Goal: Information Seeking & Learning: Compare options

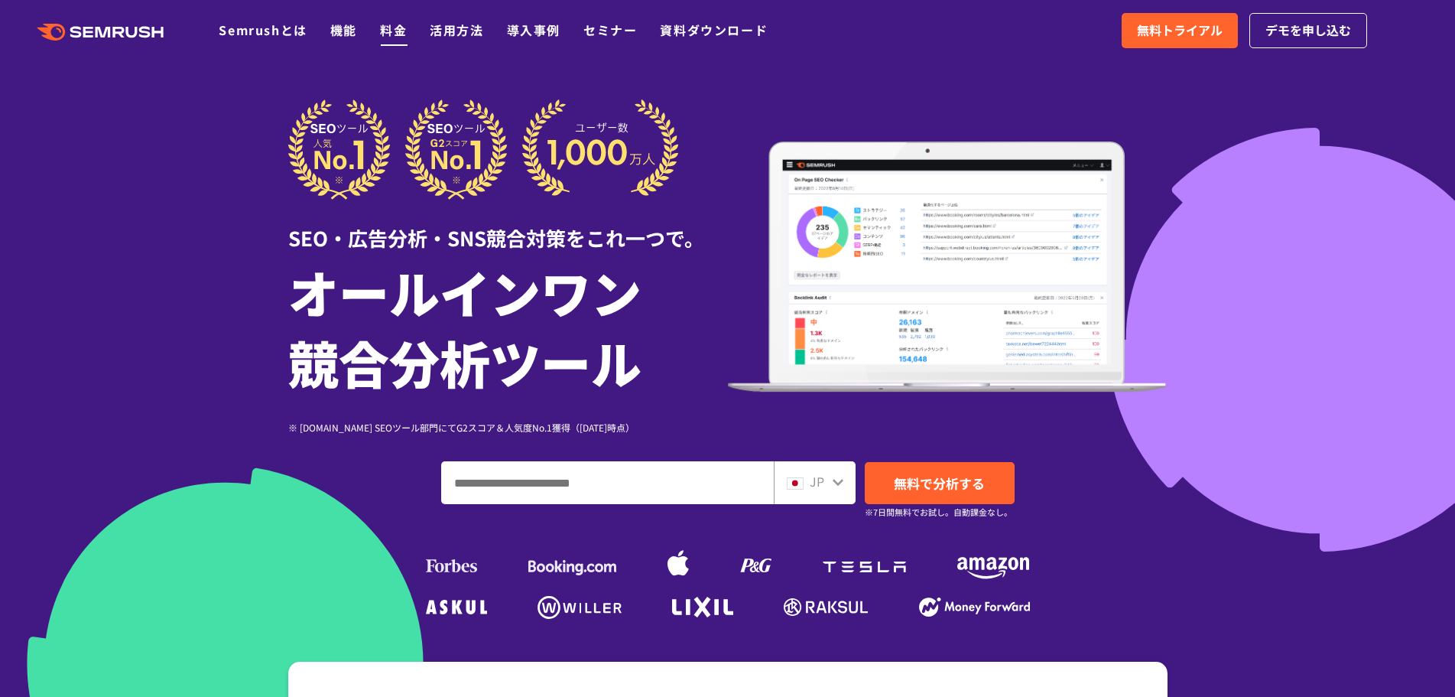
click at [399, 31] on link "料金" at bounding box center [393, 30] width 27 height 18
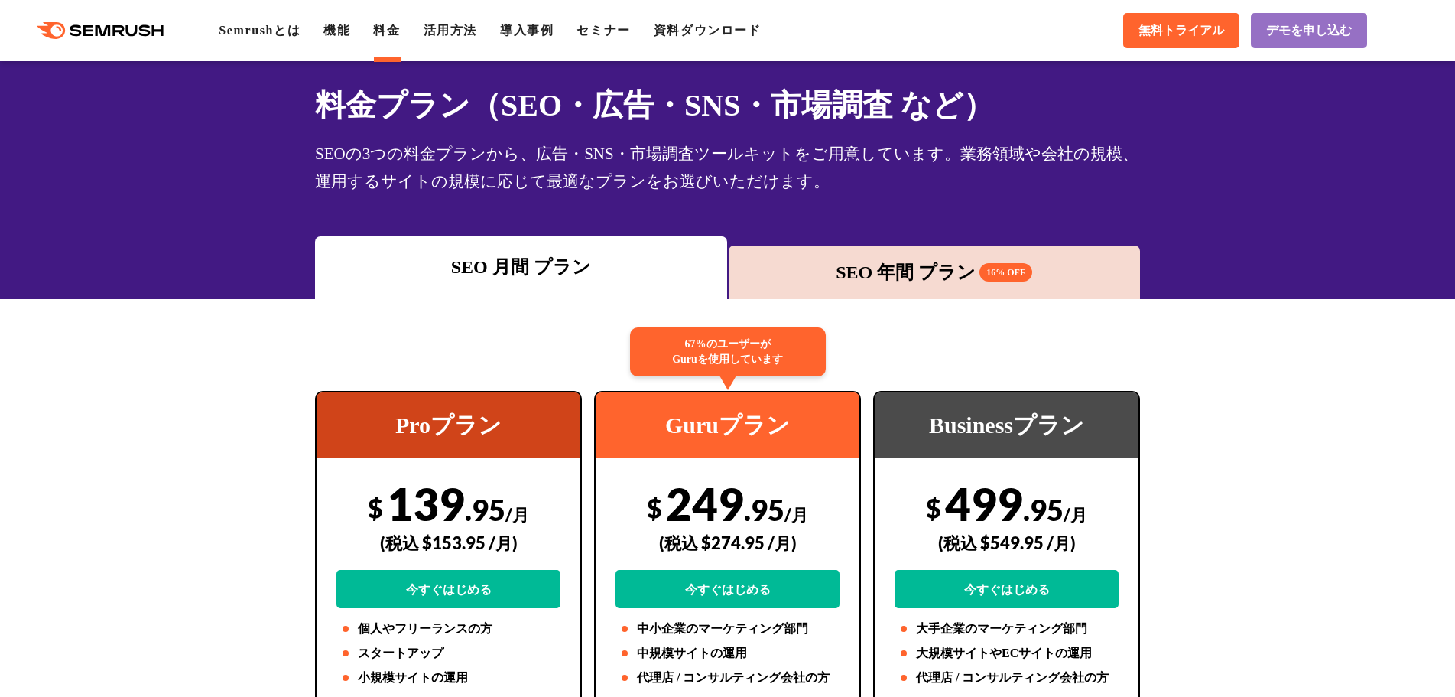
scroll to position [153, 0]
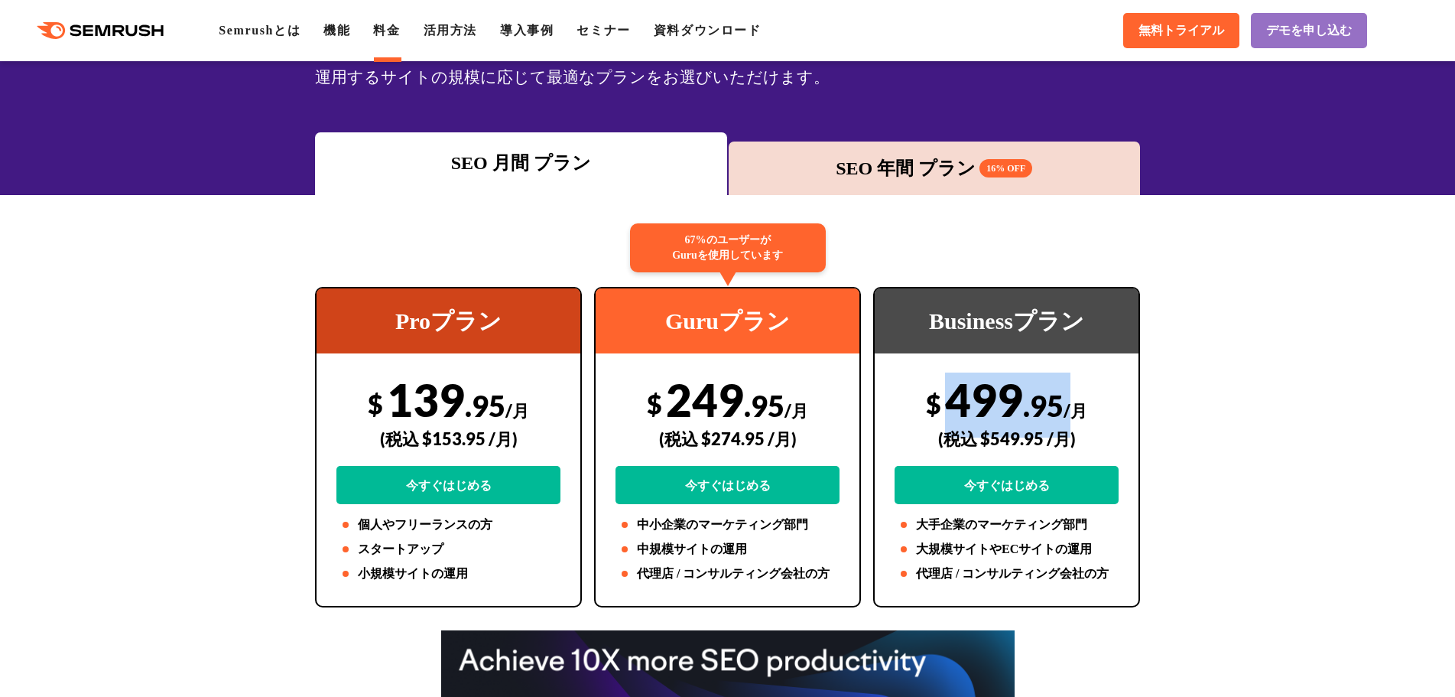
drag, startPoint x: 1071, startPoint y: 410, endPoint x: 942, endPoint y: 385, distance: 131.5
click at [942, 385] on div "$ 499 .95 /月 (税込 $549.95 /月) 今すぐはじめる" at bounding box center [1007, 438] width 224 height 132
click at [943, 386] on div "$ 499 .95 /月 (税込 $549.95 /月) 今すぐはじめる" at bounding box center [1007, 438] width 224 height 132
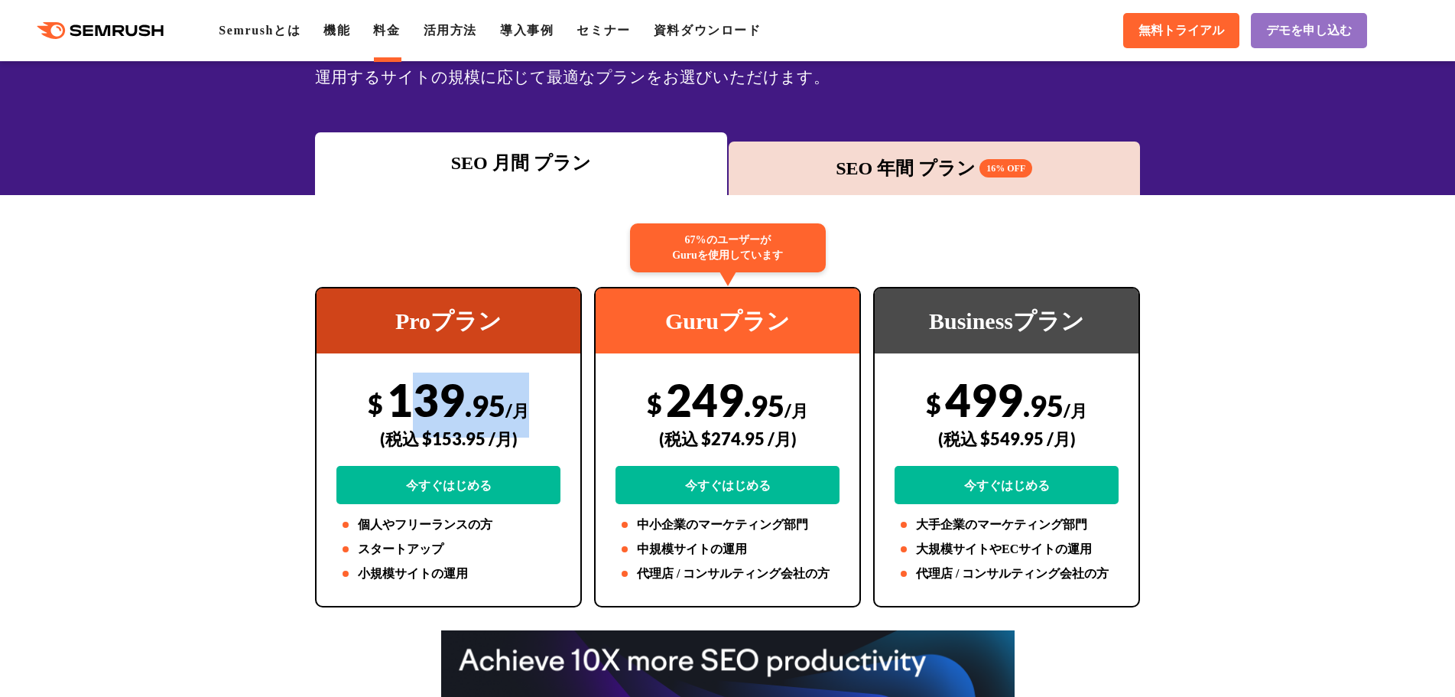
drag, startPoint x: 421, startPoint y: 377, endPoint x: 560, endPoint y: 405, distance: 141.1
click at [560, 405] on div "$ 139 .95 /月 (税込 $153.95 /月) 今すぐはじめる" at bounding box center [449, 438] width 224 height 132
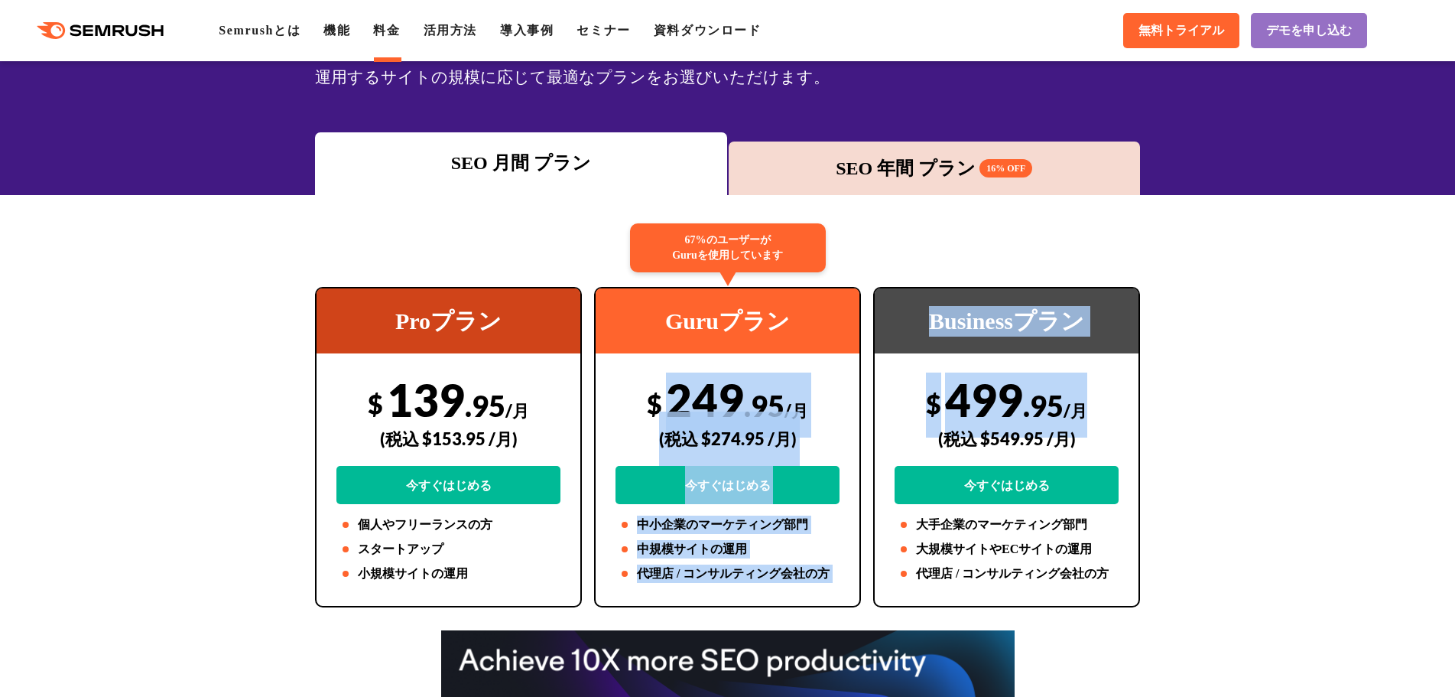
drag, startPoint x: 667, startPoint y: 395, endPoint x: 1096, endPoint y: 398, distance: 429.1
click at [1096, 398] on div "Proプラン $ 139 .95 /月 (税込 $153.95 /月) 今すぐはじめる 個人やフリーランスの方 スタートアップ 小規模サイトの運用 67%のユ…" at bounding box center [727, 447] width 837 height 320
click at [1096, 398] on div "$ 499 .95 /月 (税込 $549.95 /月) 今すぐはじめる" at bounding box center [1007, 438] width 224 height 132
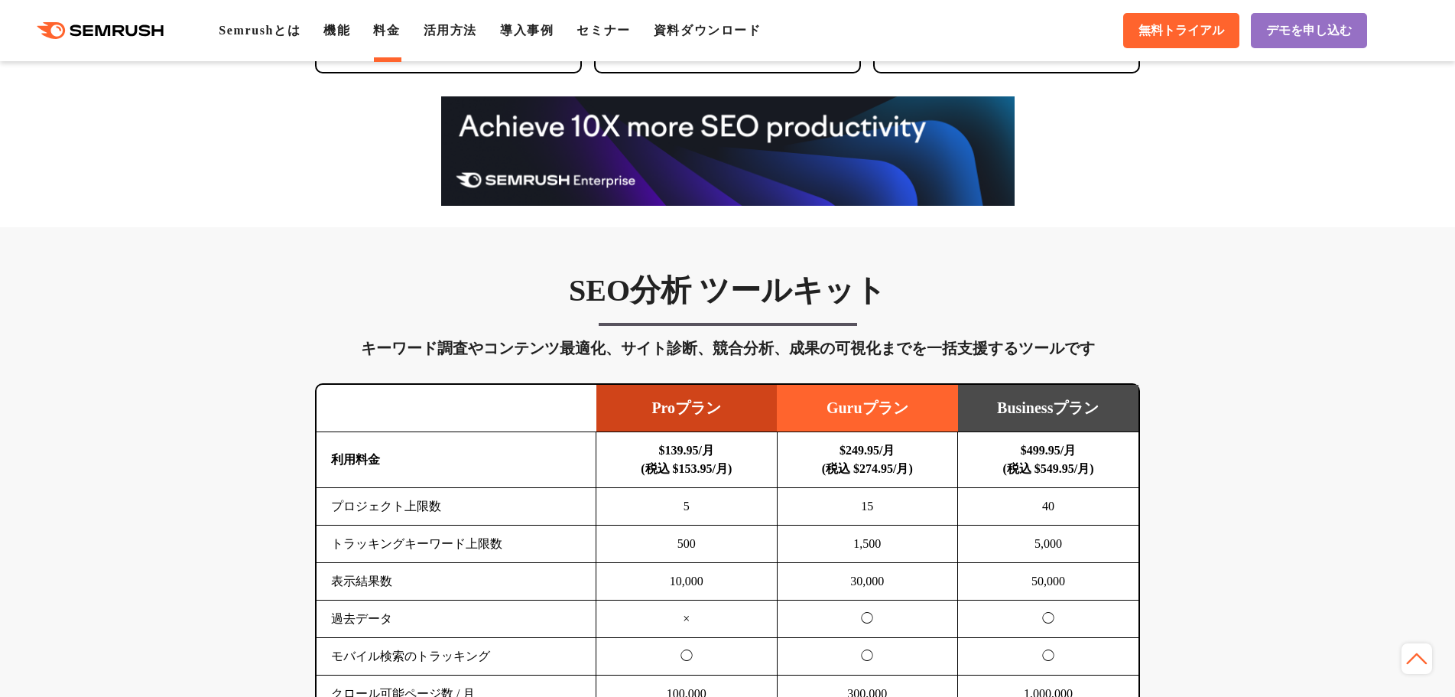
scroll to position [688, 0]
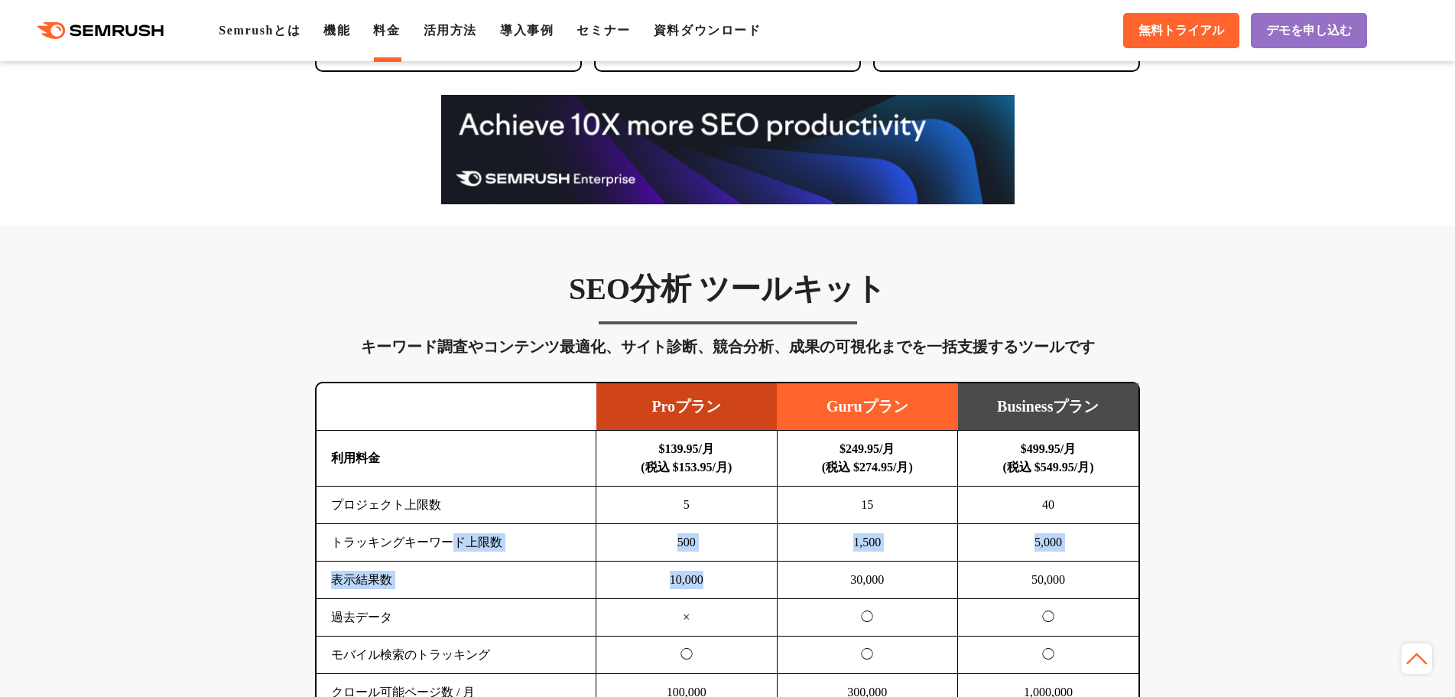
drag, startPoint x: 471, startPoint y: 537, endPoint x: 732, endPoint y: 569, distance: 262.8
click at [732, 569] on tbody "利用料金 $139.95/月 (税込 $153.95/月) $249.95/月 (税込 $274.95/月) $499.95/月 (税込 $549.95/月)…" at bounding box center [728, 693] width 822 height 524
click at [732, 569] on td "10,000" at bounding box center [687, 579] width 181 height 37
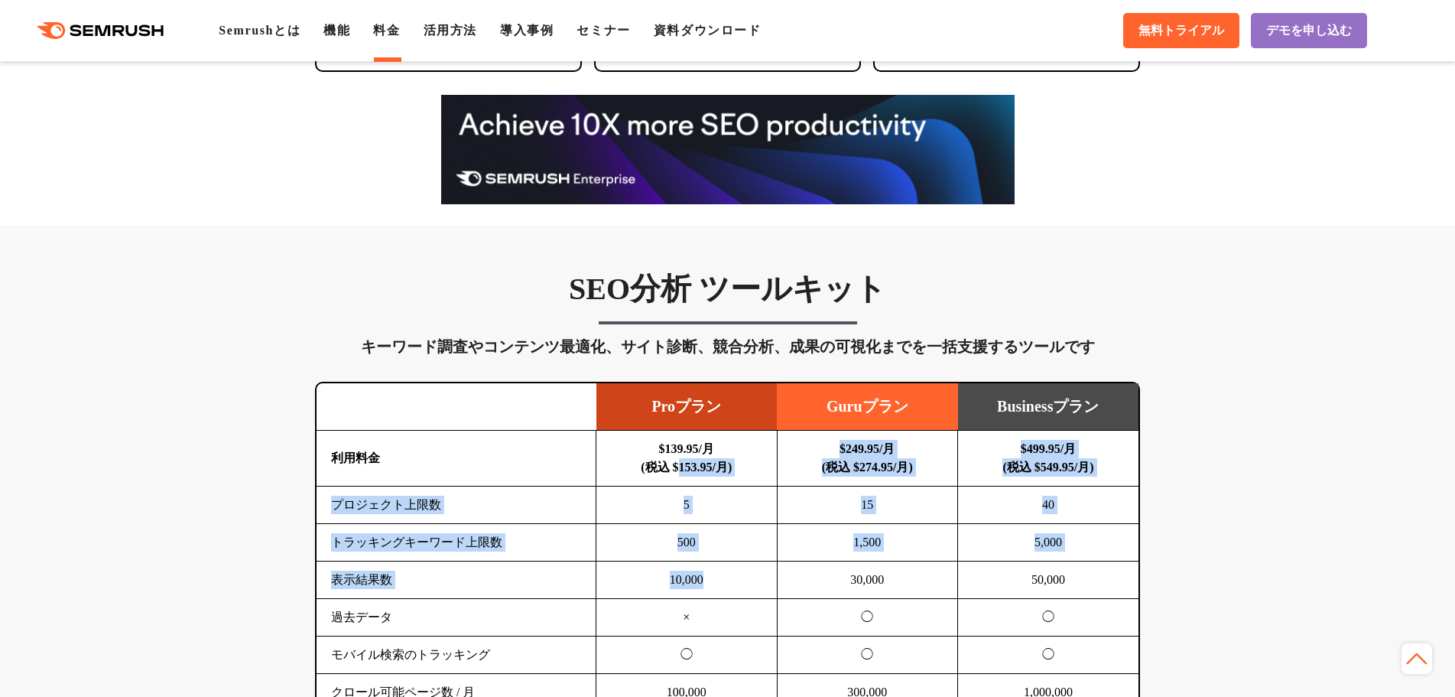
drag, startPoint x: 668, startPoint y: 480, endPoint x: 709, endPoint y: 563, distance: 92.0
click at [709, 563] on tbody "利用料金 $139.95/月 (税込 $153.95/月) $249.95/月 (税込 $274.95/月) $499.95/月 (税込 $549.95/月)…" at bounding box center [728, 693] width 822 height 524
click at [709, 563] on td "10,000" at bounding box center [687, 579] width 181 height 37
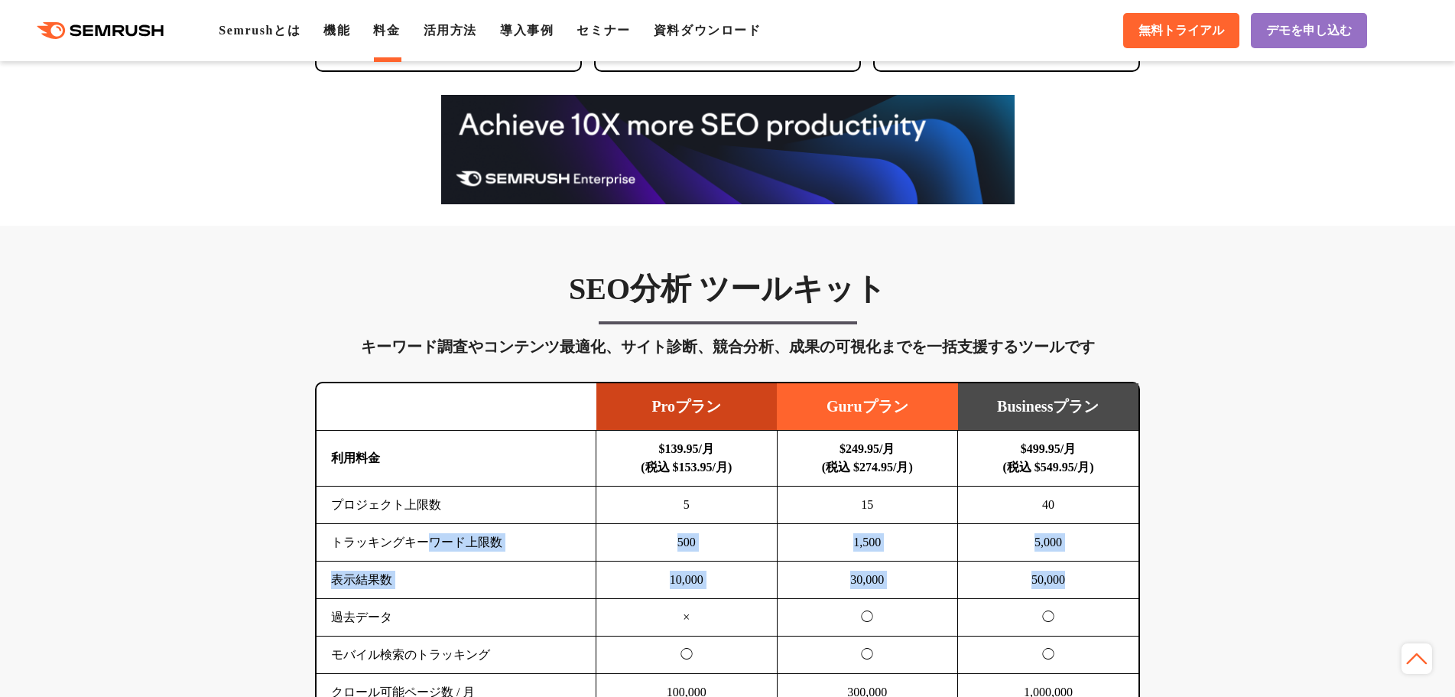
drag, startPoint x: 435, startPoint y: 541, endPoint x: 1066, endPoint y: 581, distance: 632.2
click at [1066, 581] on tbody "利用料金 $139.95/月 (税込 $153.95/月) $249.95/月 (税込 $274.95/月) $499.95/月 (税込 $549.95/月)…" at bounding box center [728, 693] width 822 height 524
click at [1065, 581] on td "50,000" at bounding box center [1048, 579] width 181 height 37
drag, startPoint x: 350, startPoint y: 538, endPoint x: 763, endPoint y: 607, distance: 418.8
click at [763, 607] on tbody "利用料金 $139.95/月 (税込 $153.95/月) $249.95/月 (税込 $274.95/月) $499.95/月 (税込 $549.95/月)…" at bounding box center [728, 693] width 822 height 524
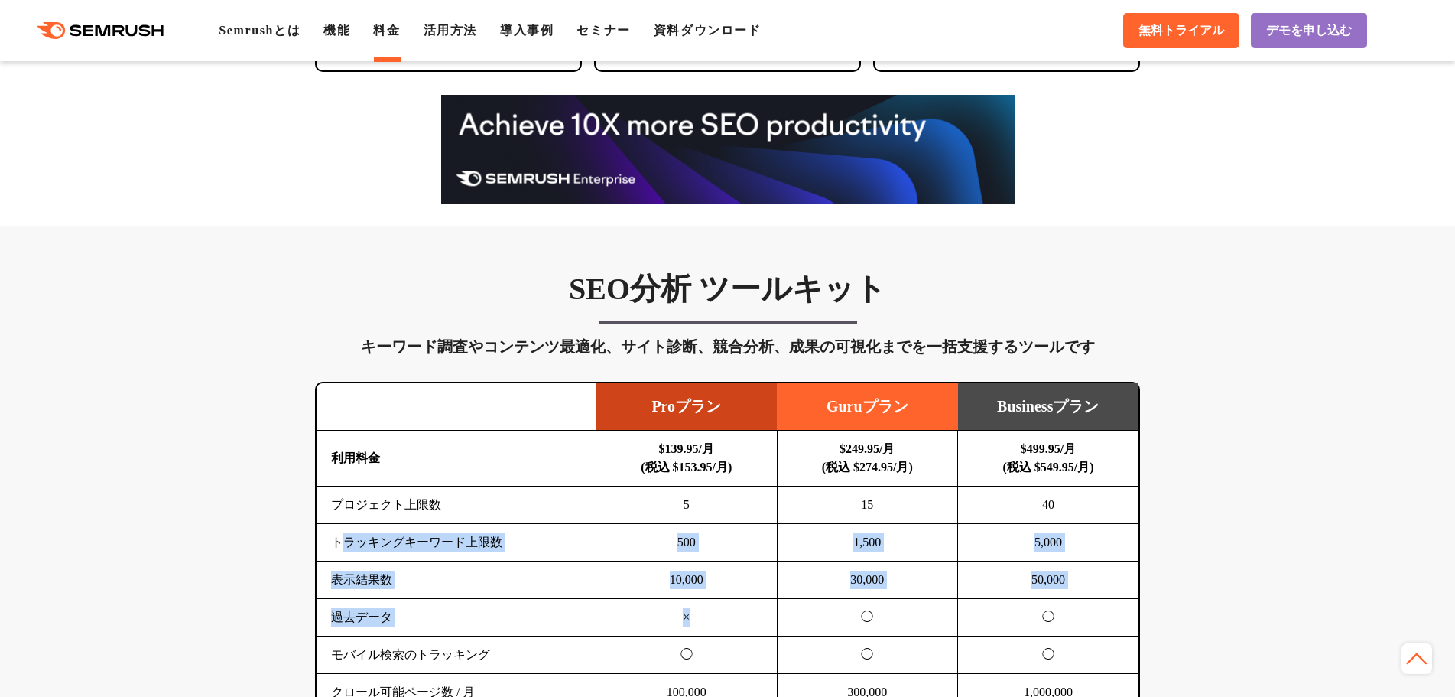
click at [763, 607] on td "×" at bounding box center [687, 617] width 181 height 37
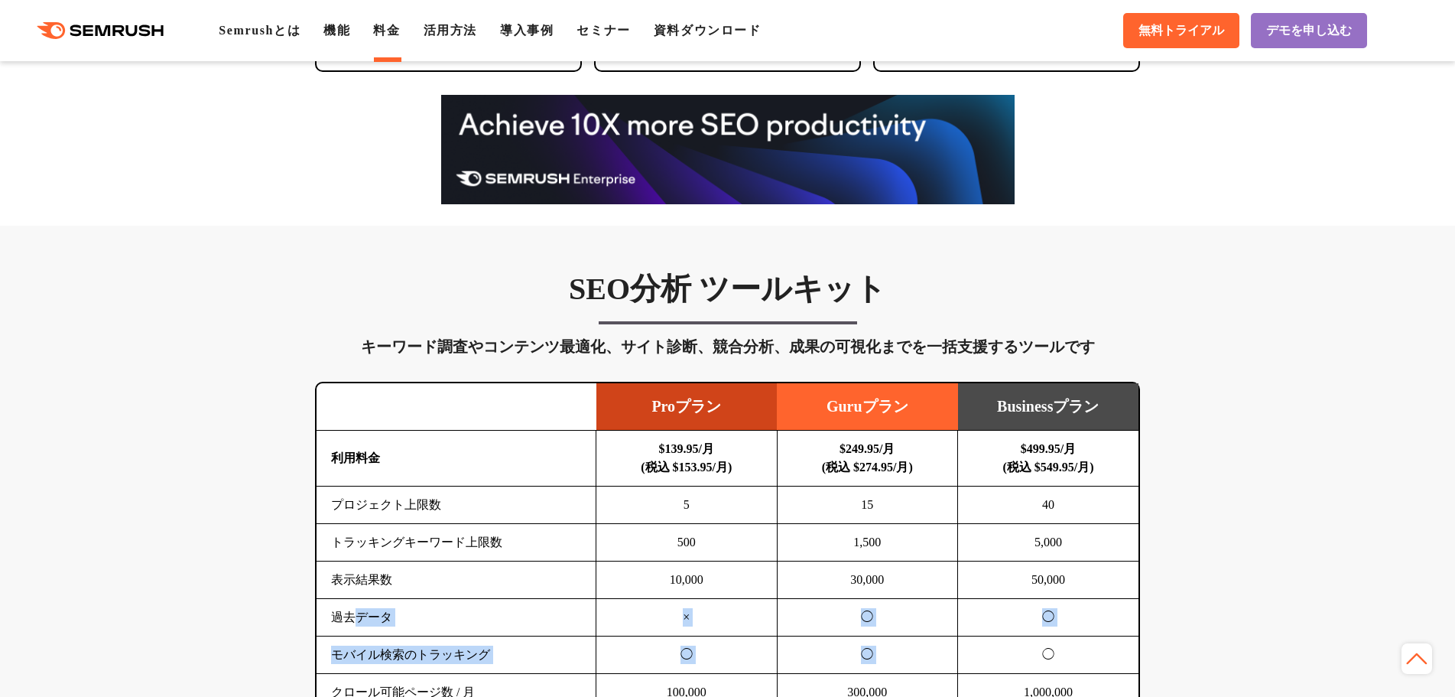
drag, startPoint x: 376, startPoint y: 616, endPoint x: 967, endPoint y: 648, distance: 592.0
click at [967, 648] on tbody "利用料金 $139.95/月 (税込 $153.95/月) $249.95/月 (税込 $274.95/月) $499.95/月 (税込 $549.95/月)…" at bounding box center [728, 693] width 822 height 524
click at [967, 648] on td "◯" at bounding box center [1048, 654] width 181 height 37
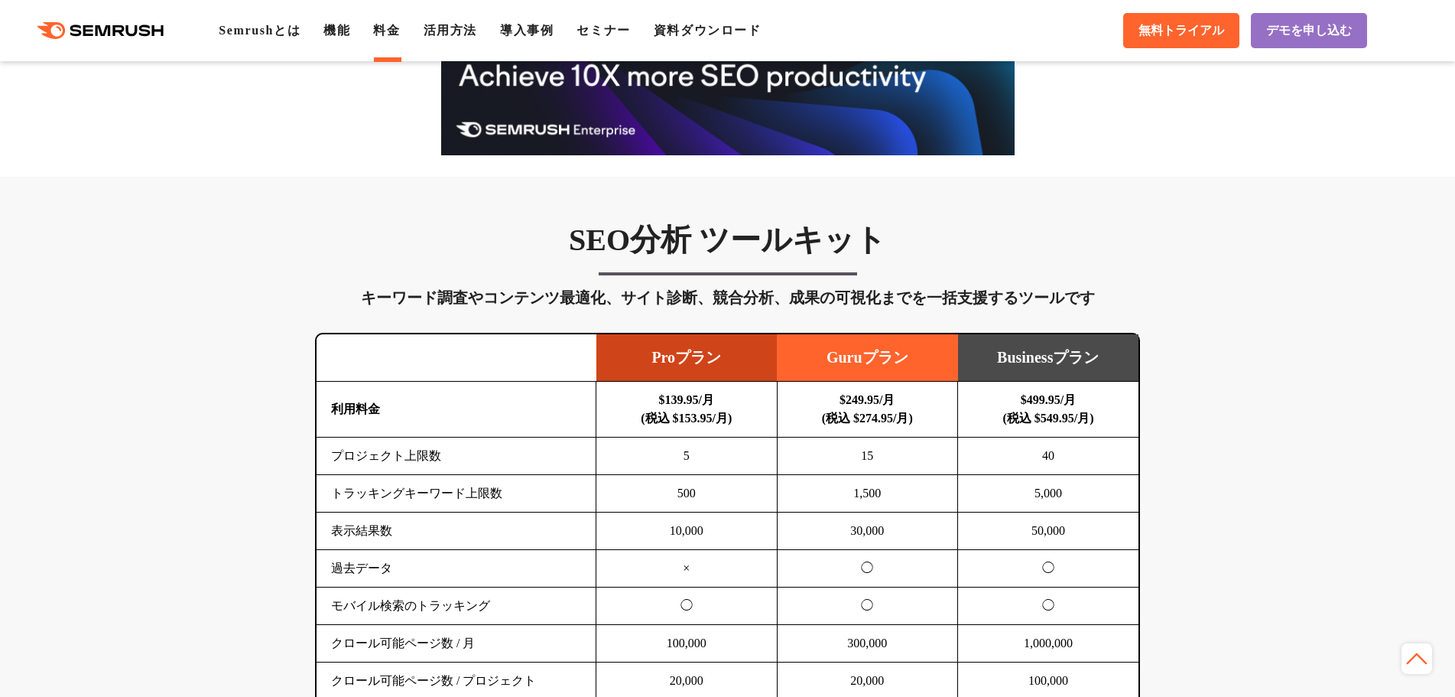
scroll to position [765, 0]
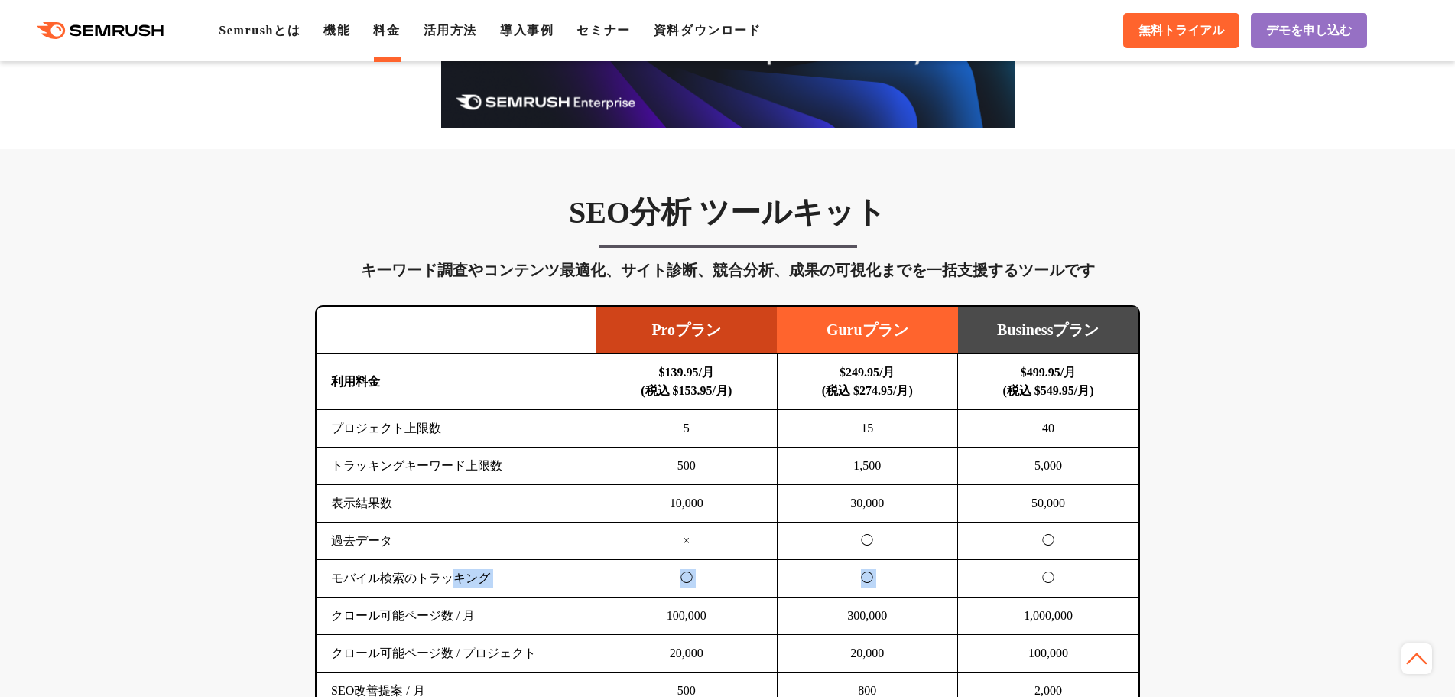
drag, startPoint x: 494, startPoint y: 580, endPoint x: 1013, endPoint y: 584, distance: 518.5
click at [1013, 584] on tr "モバイル検索のトラッキング ◯ ◯ ◯" at bounding box center [728, 578] width 822 height 37
click at [1013, 584] on td "◯" at bounding box center [1048, 578] width 181 height 37
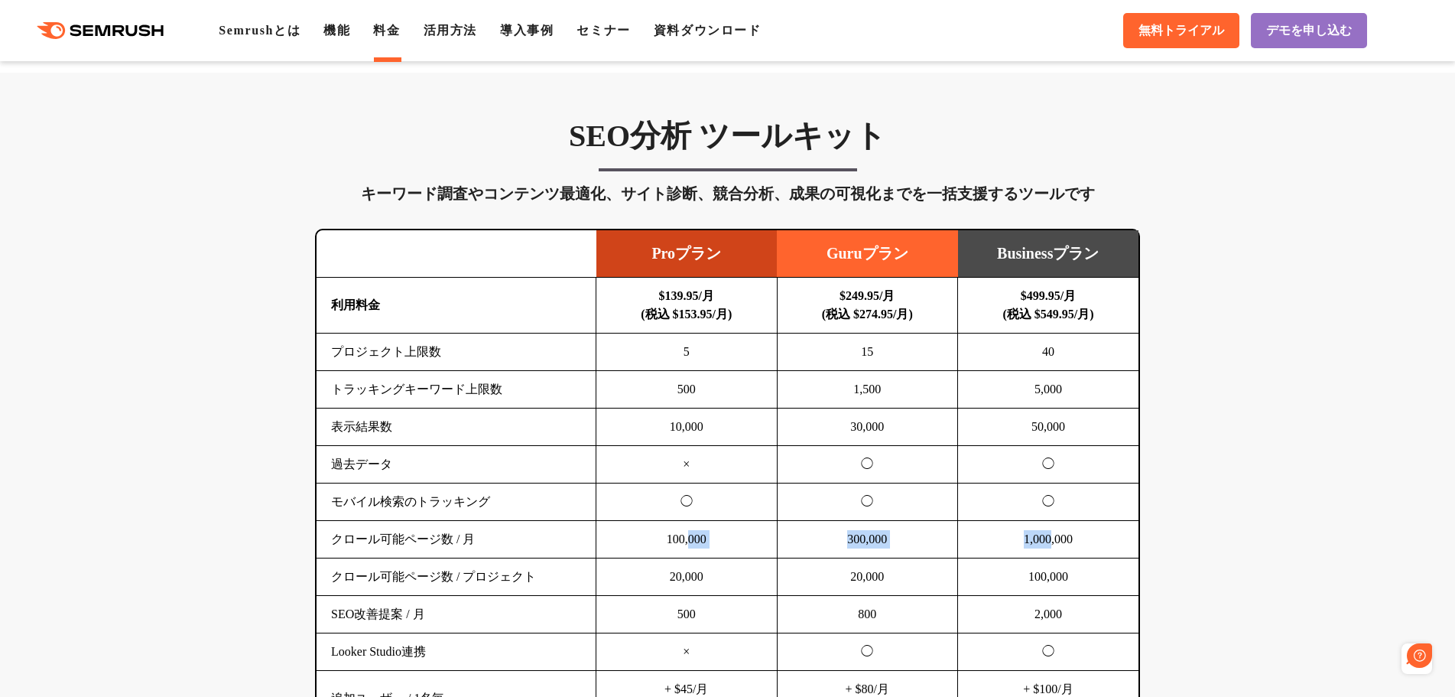
scroll to position [0, 0]
drag, startPoint x: 691, startPoint y: 528, endPoint x: 1071, endPoint y: 540, distance: 381.1
click at [1071, 540] on tr "クロール可能ページ数 / 月 100,000 300,000 1,000,000" at bounding box center [728, 539] width 822 height 37
click at [1071, 540] on td "1,000,000" at bounding box center [1048, 539] width 181 height 37
drag, startPoint x: 1075, startPoint y: 543, endPoint x: 1005, endPoint y: 541, distance: 70.4
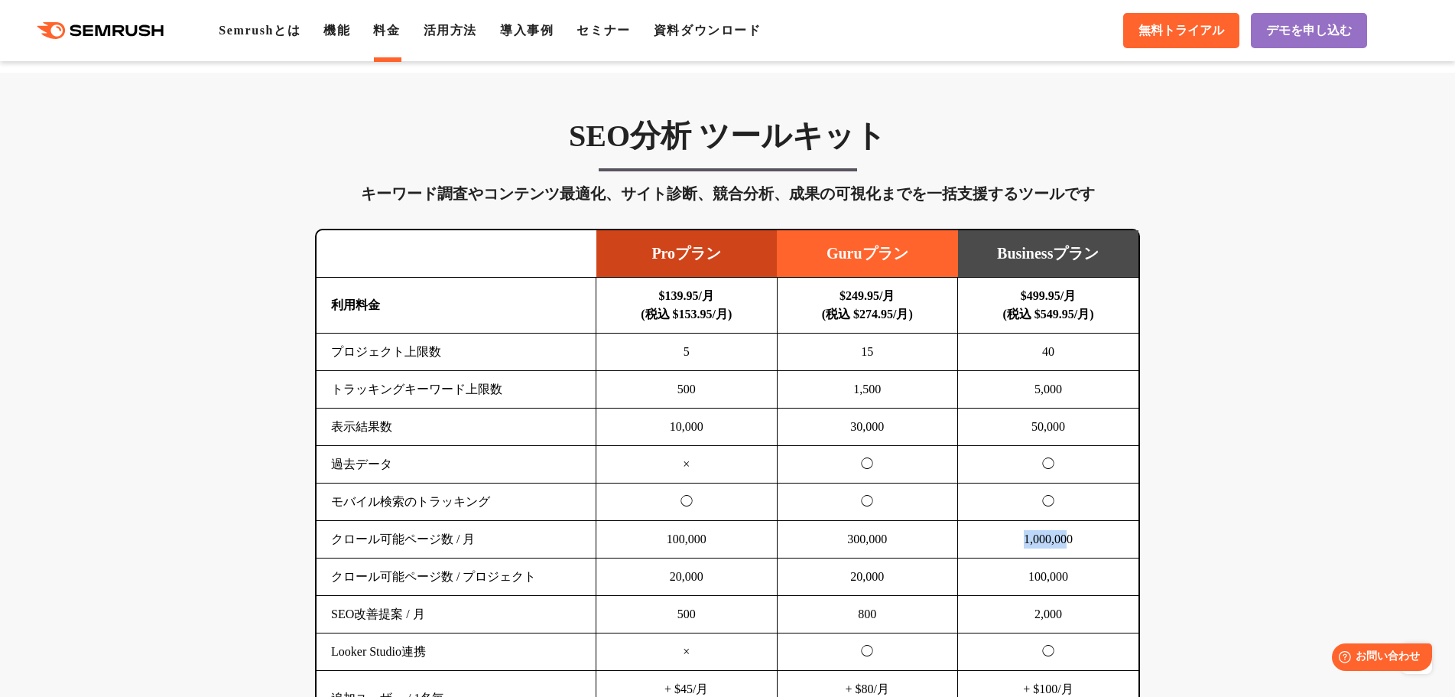
click at [1005, 541] on td "1,000,000" at bounding box center [1048, 539] width 181 height 37
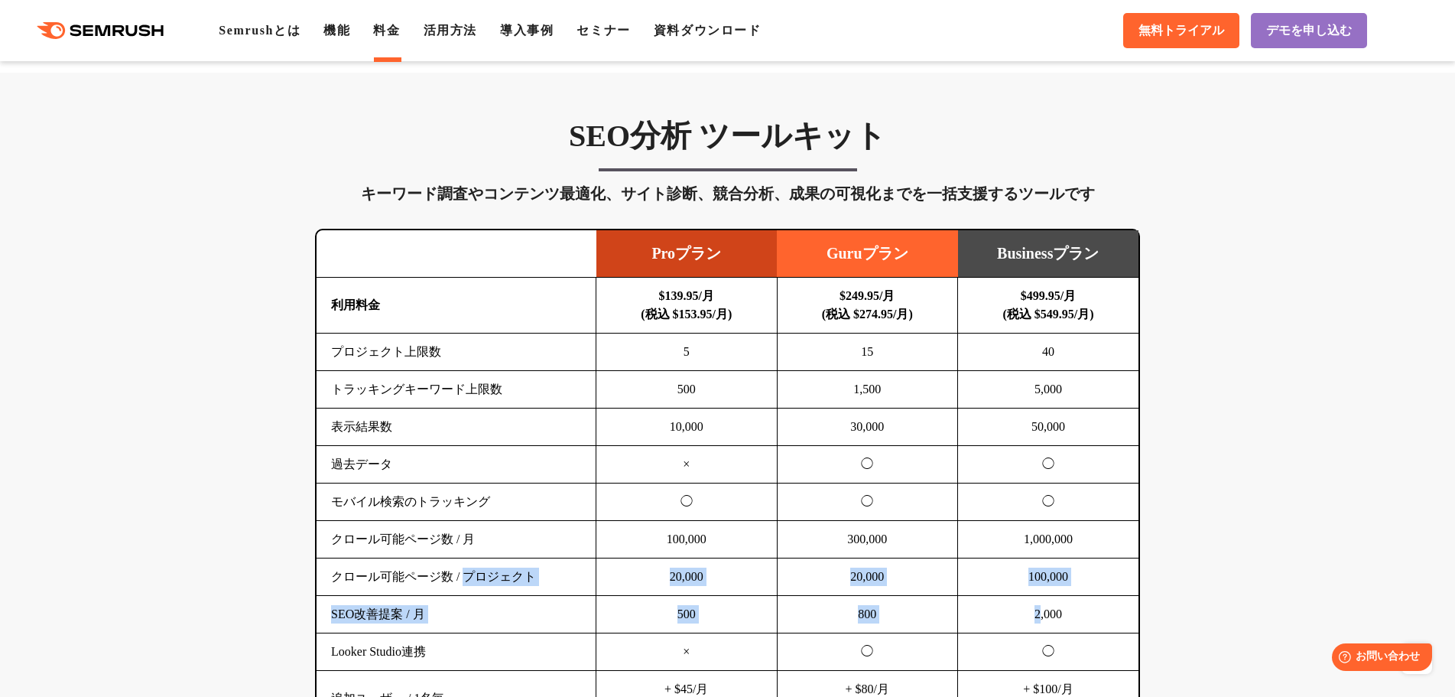
drag, startPoint x: 469, startPoint y: 561, endPoint x: 1036, endPoint y: 610, distance: 569.6
click at [1036, 610] on tbody "利用料金 $139.95/月 (税込 $153.95/月) $249.95/月 (税込 $274.95/月) $499.95/月 (税込 $549.95/月)…" at bounding box center [728, 540] width 822 height 524
click at [1036, 610] on td "2,000" at bounding box center [1048, 614] width 181 height 37
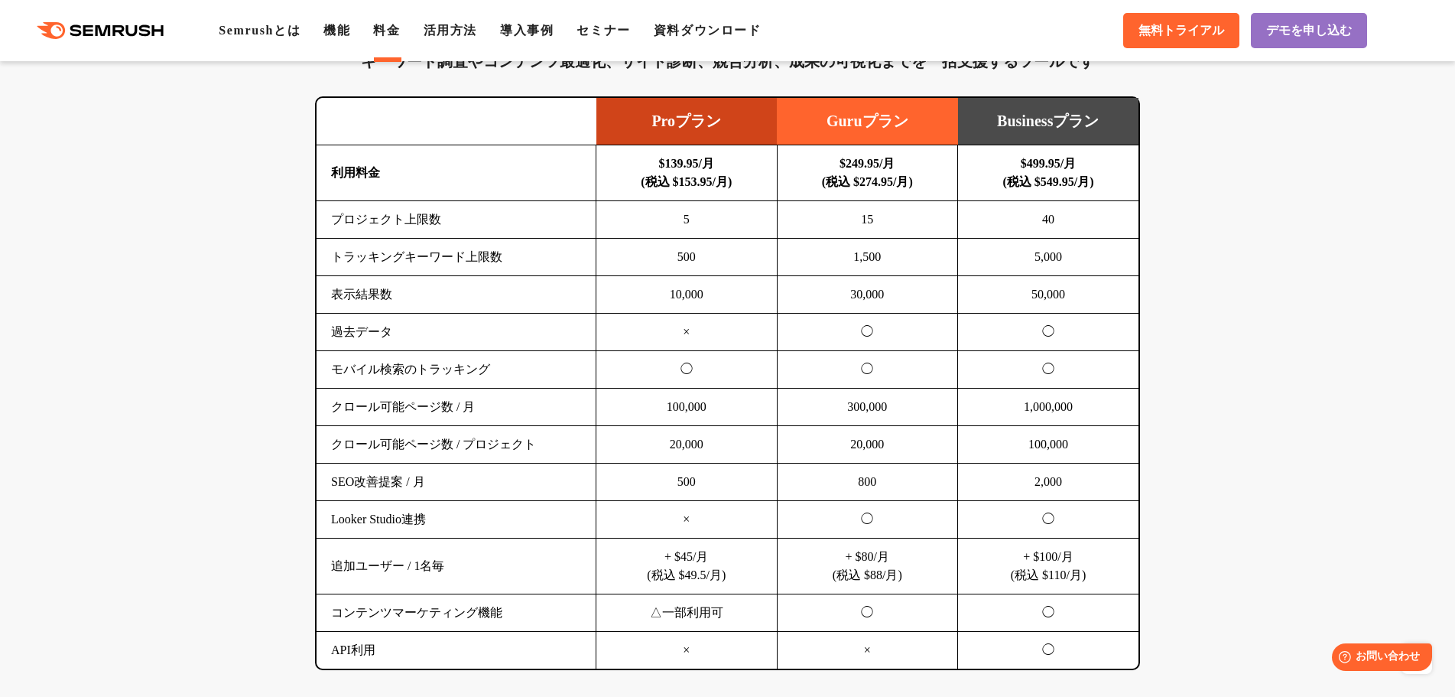
scroll to position [994, 0]
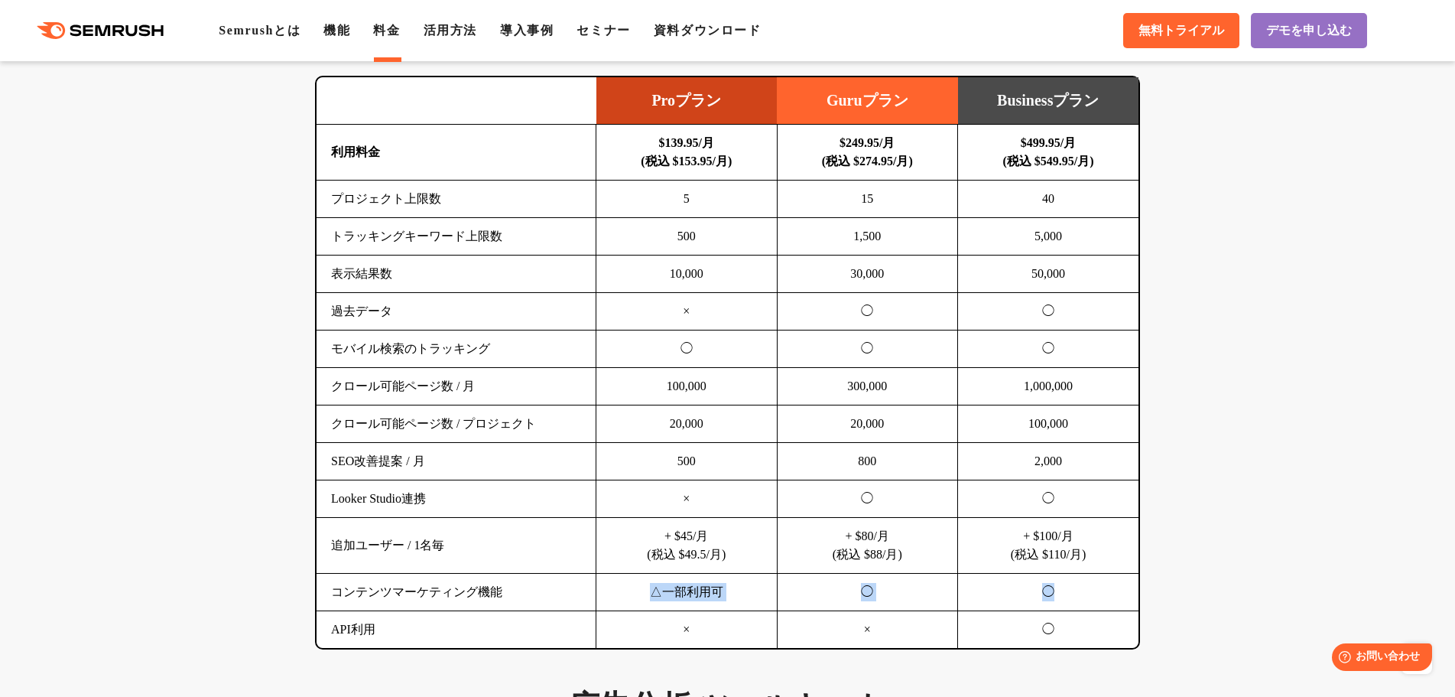
drag, startPoint x: 497, startPoint y: 593, endPoint x: 1069, endPoint y: 580, distance: 572.2
click at [1069, 580] on tr "コンテンツマーケティング機能 △一部利用可 ◯ ◯" at bounding box center [728, 592] width 822 height 37
click at [1069, 580] on td "◯" at bounding box center [1048, 592] width 181 height 37
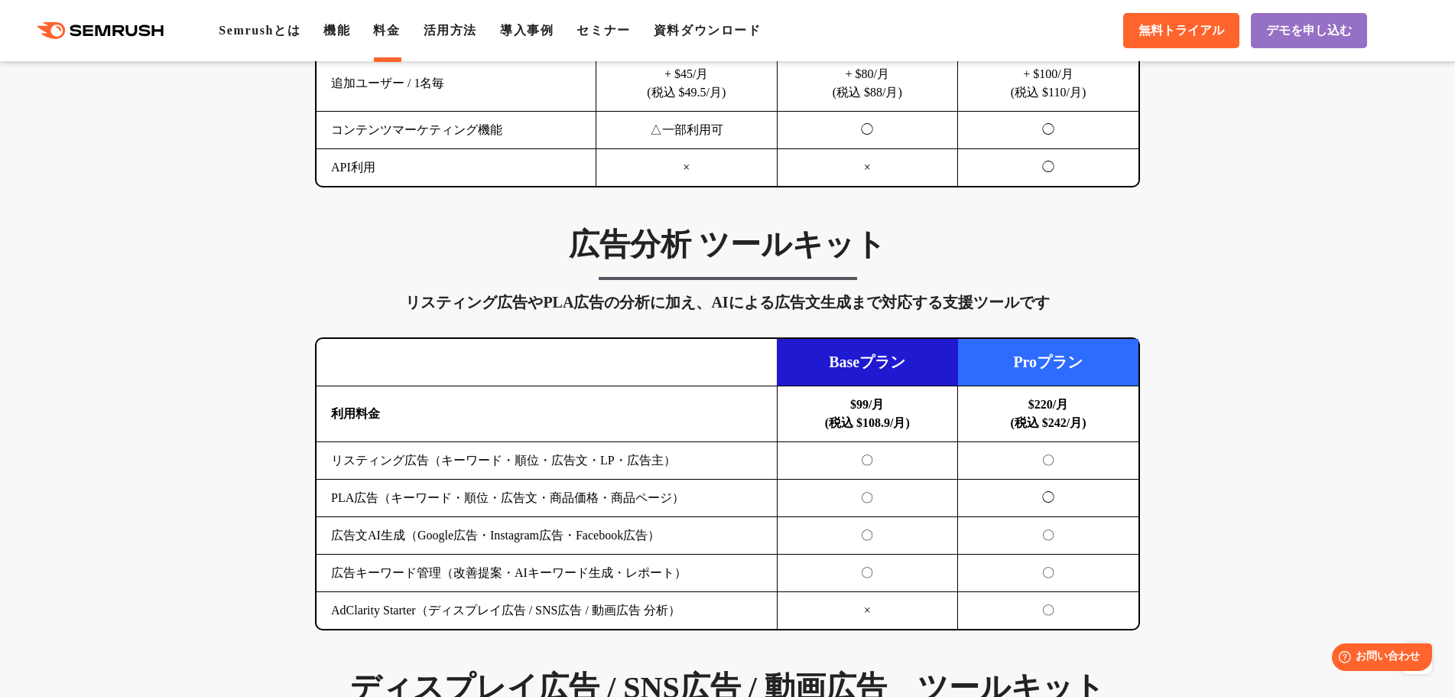
scroll to position [1530, 0]
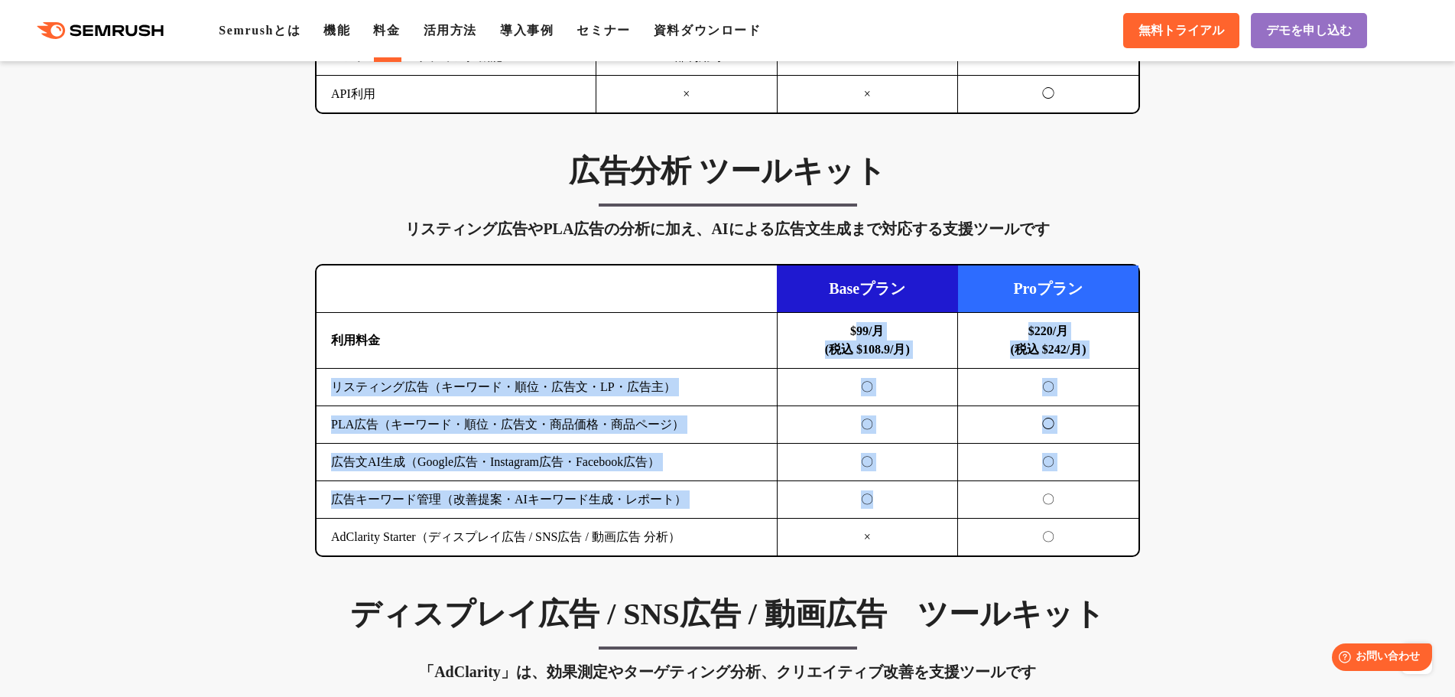
drag, startPoint x: 856, startPoint y: 346, endPoint x: 943, endPoint y: 503, distance: 180.1
click at [943, 503] on tbody "利用料金 $99/月 (税込 $108.9/月) $220/月 (税込 $242/月) リスティング広告（キーワード・順位・広告文・LP・広告主） 〇 〇 P…" at bounding box center [728, 434] width 822 height 243
click at [943, 503] on td "〇" at bounding box center [867, 499] width 181 height 37
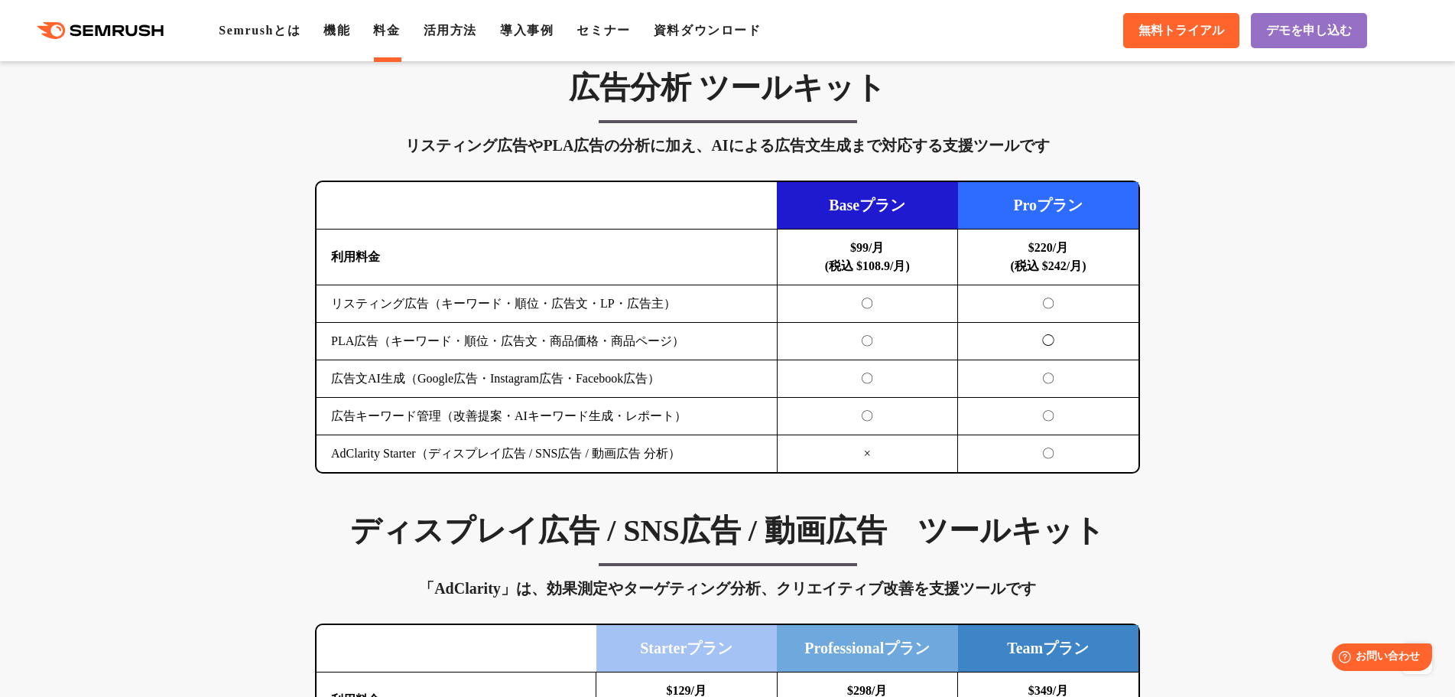
scroll to position [1759, 0]
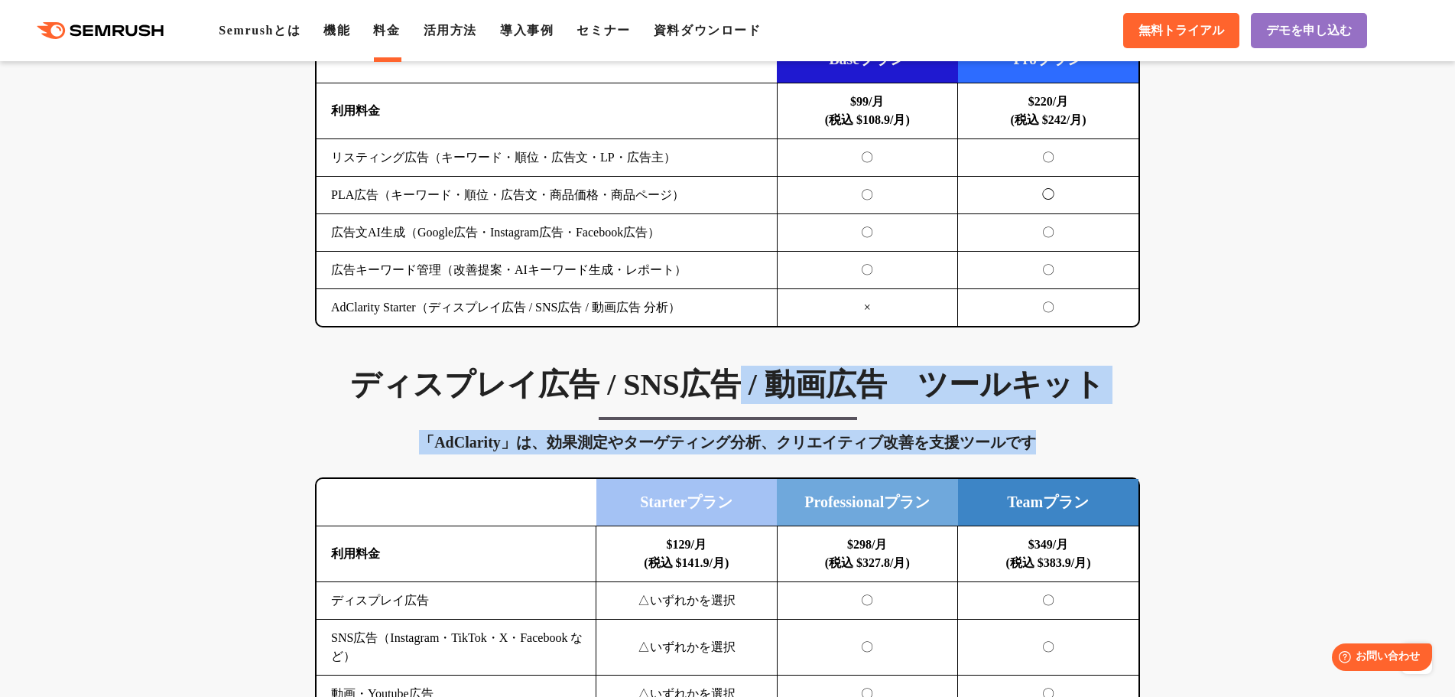
drag, startPoint x: 735, startPoint y: 388, endPoint x: 1092, endPoint y: 440, distance: 360.9
click at [1092, 440] on div "ディスプレイ広告 / SNS広告 / 動画広告　ツールキット 「AdClarity」は、効果測定やターゲティング分析、クリエイティブ改善を支援ツールです 横に…" at bounding box center [728, 596] width 856 height 460
click at [1092, 440] on div "「AdClarity」は、効果測定やターゲティング分析、クリエイティブ改善を支援ツールです" at bounding box center [727, 442] width 825 height 24
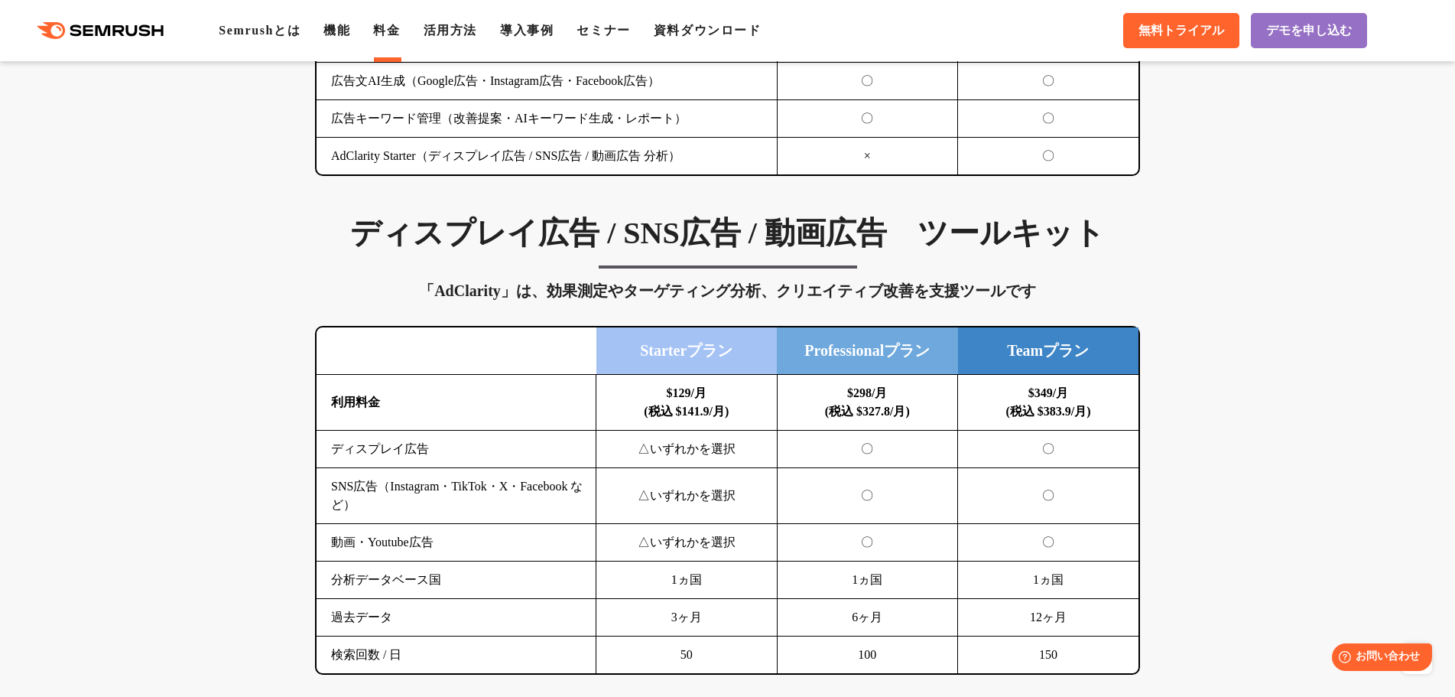
scroll to position [1912, 0]
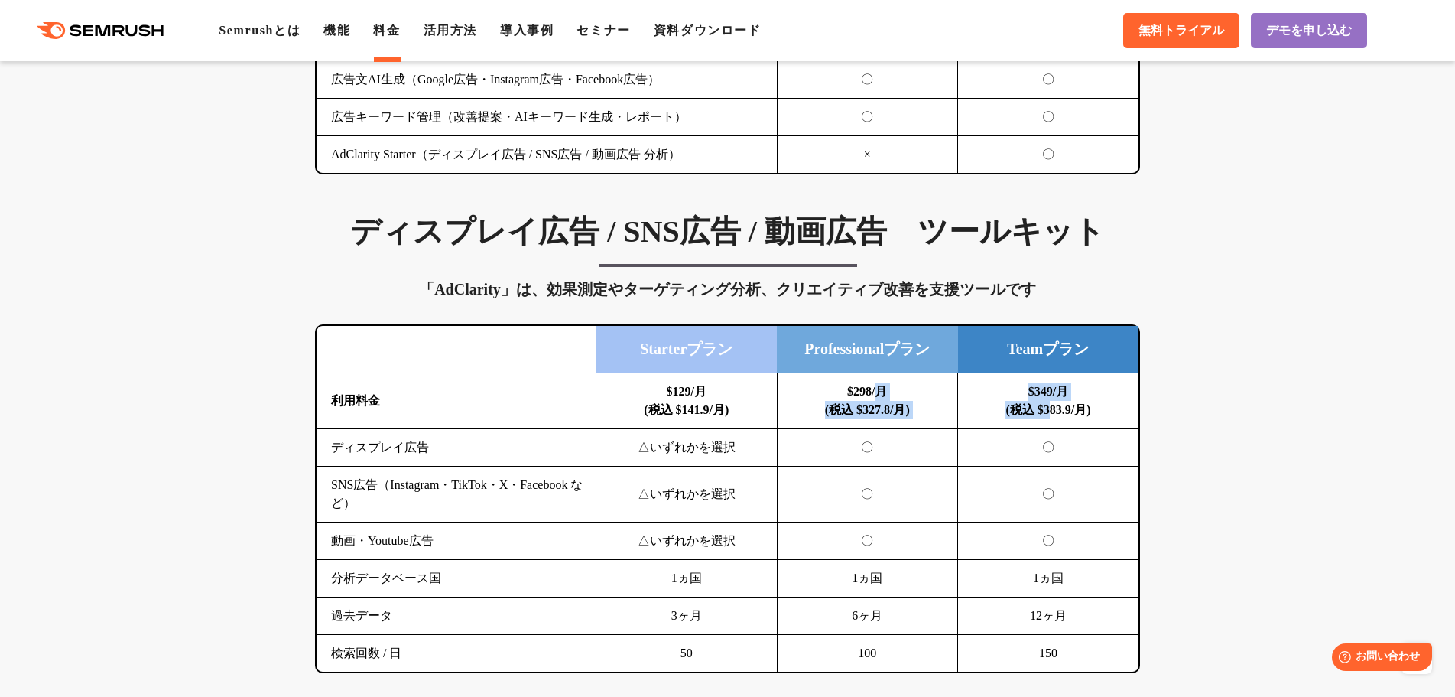
drag, startPoint x: 894, startPoint y: 385, endPoint x: 1049, endPoint y: 426, distance: 160.5
click at [1049, 426] on tr "利用料金 $129/月 (税込 $141.9/月) $298/月 (税込 $327.8/月) $349/月 (税込 $383.9/月)" at bounding box center [728, 401] width 822 height 56
click at [1049, 426] on td "$349/月 (税込 $383.9/月)" at bounding box center [1048, 401] width 181 height 56
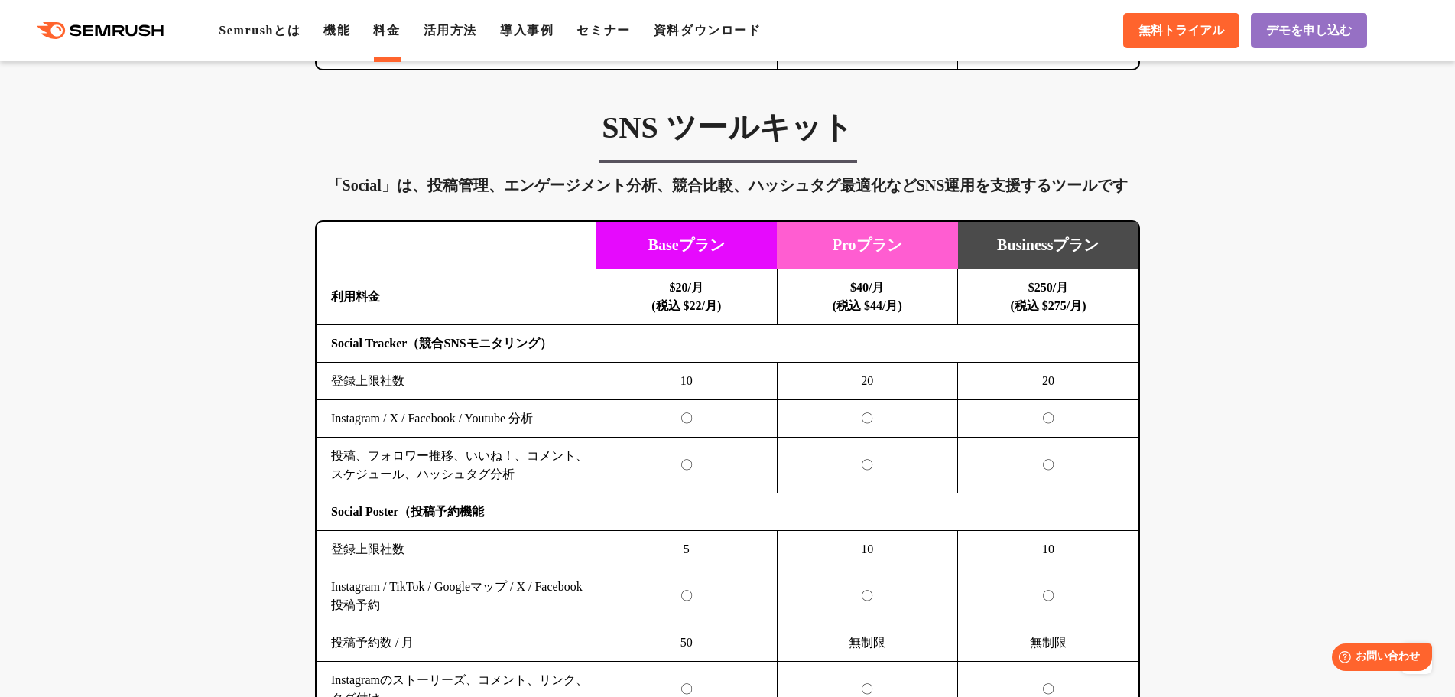
scroll to position [3212, 0]
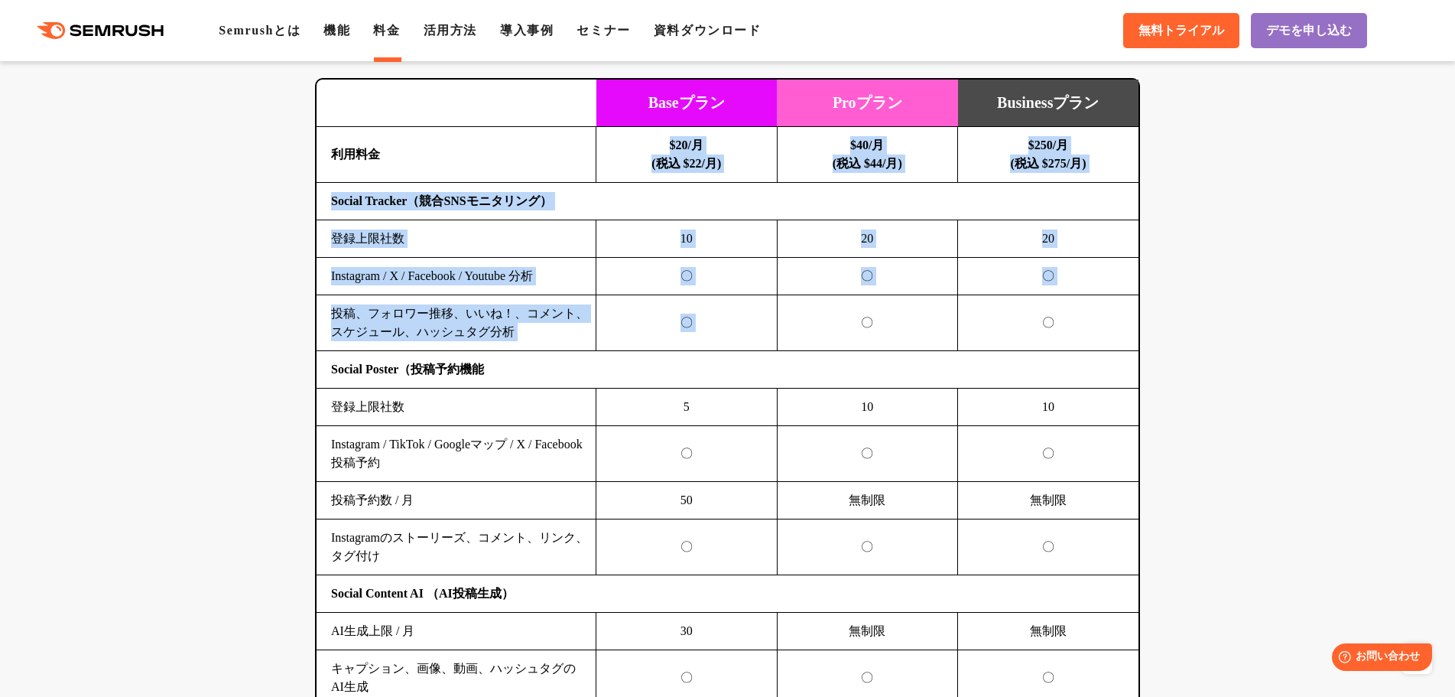
drag, startPoint x: 671, startPoint y: 166, endPoint x: 795, endPoint y: 309, distance: 189.2
click at [795, 309] on tbody "利用料金 $20/月 (税込 $22/月) $40/月 (税込 $44/月) $250/月 (税込 $275/月) Social Tracker（競合SNSモ…" at bounding box center [728, 604] width 822 height 954
click at [795, 309] on td "〇" at bounding box center [867, 323] width 181 height 56
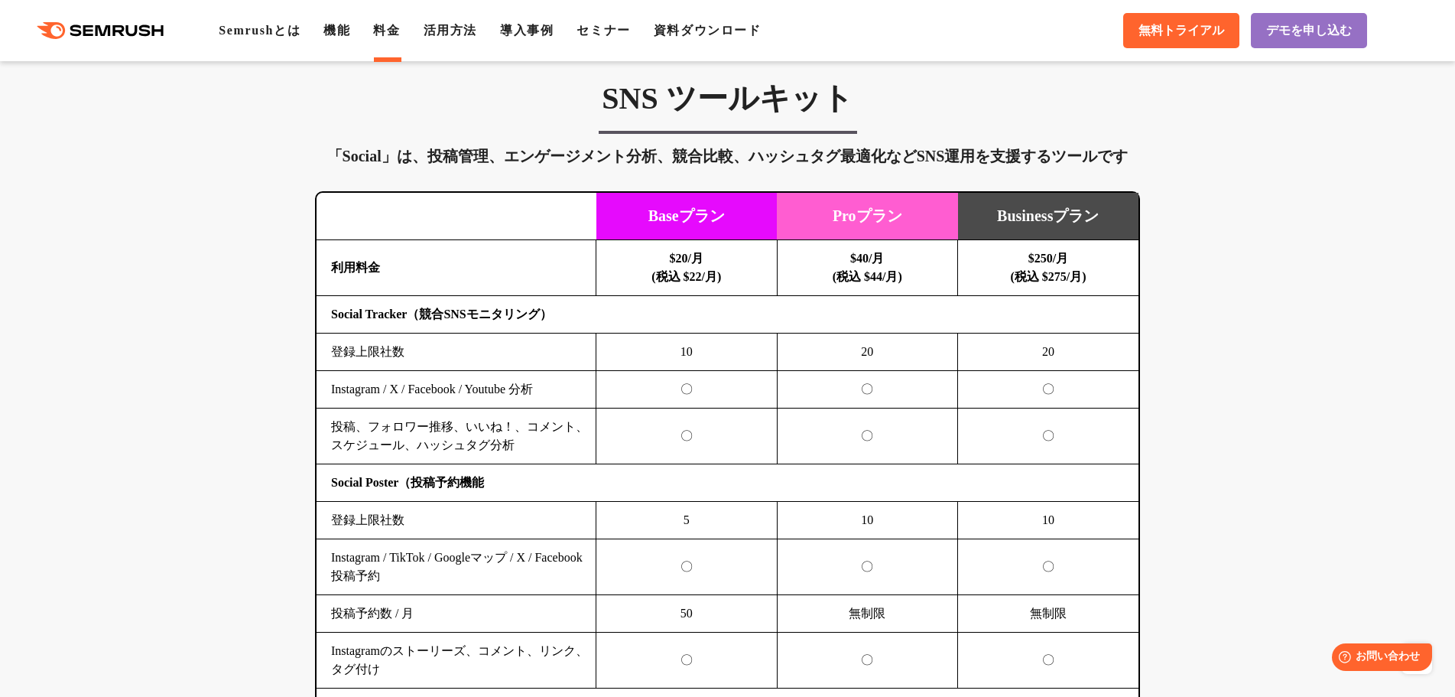
scroll to position [2906, 0]
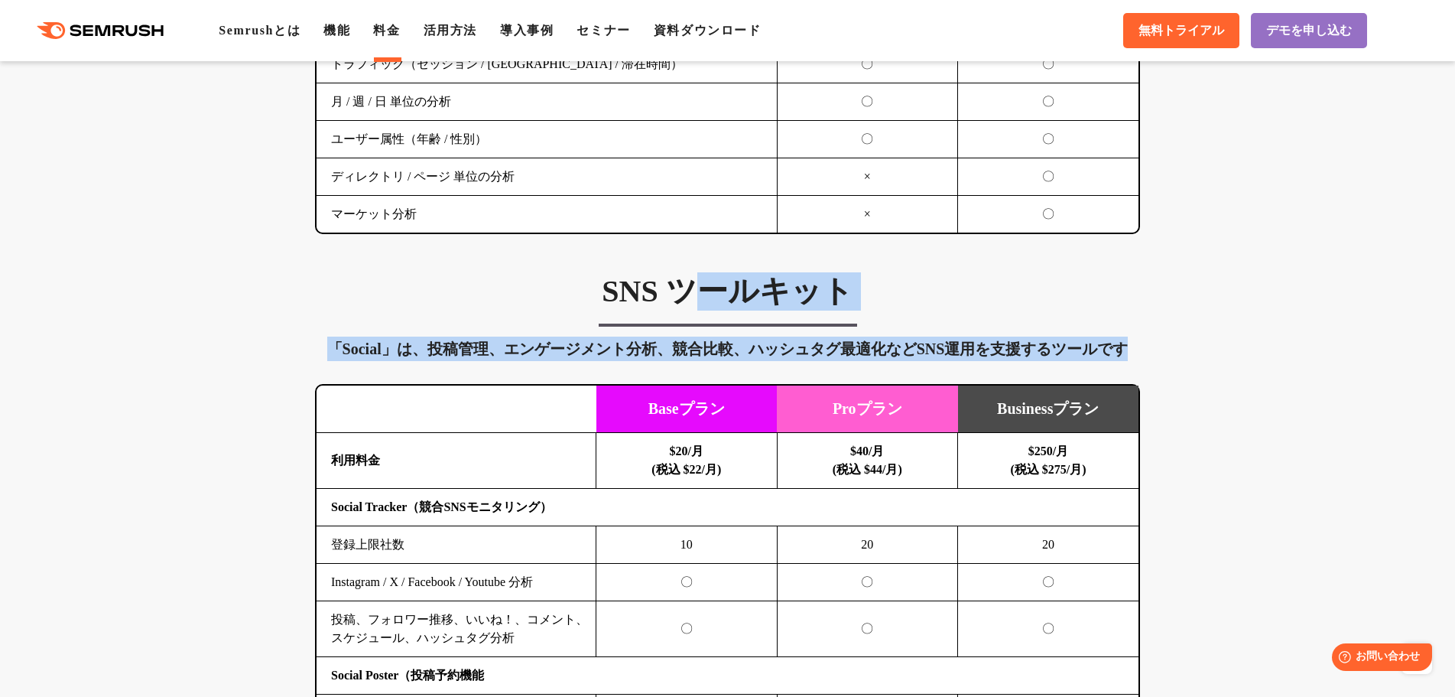
drag, startPoint x: 775, startPoint y: 305, endPoint x: 916, endPoint y: 363, distance: 152.3
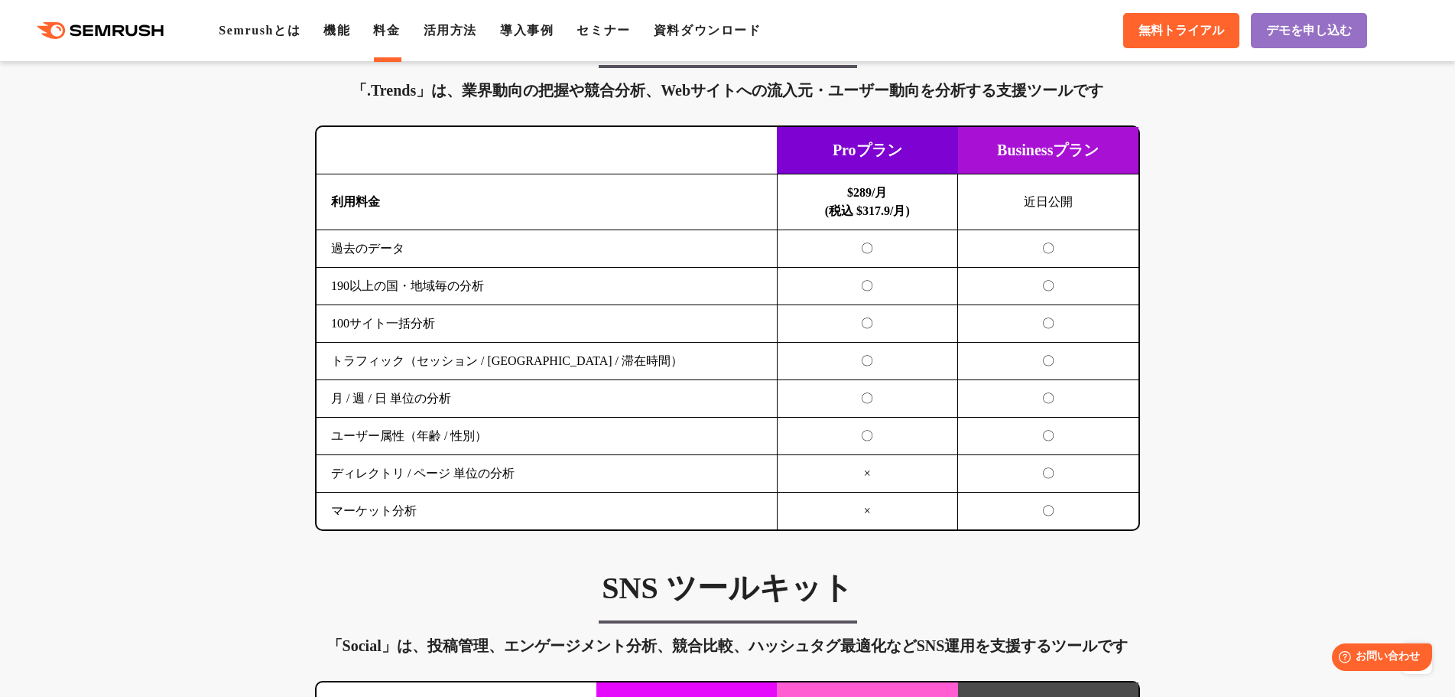
scroll to position [2371, 0]
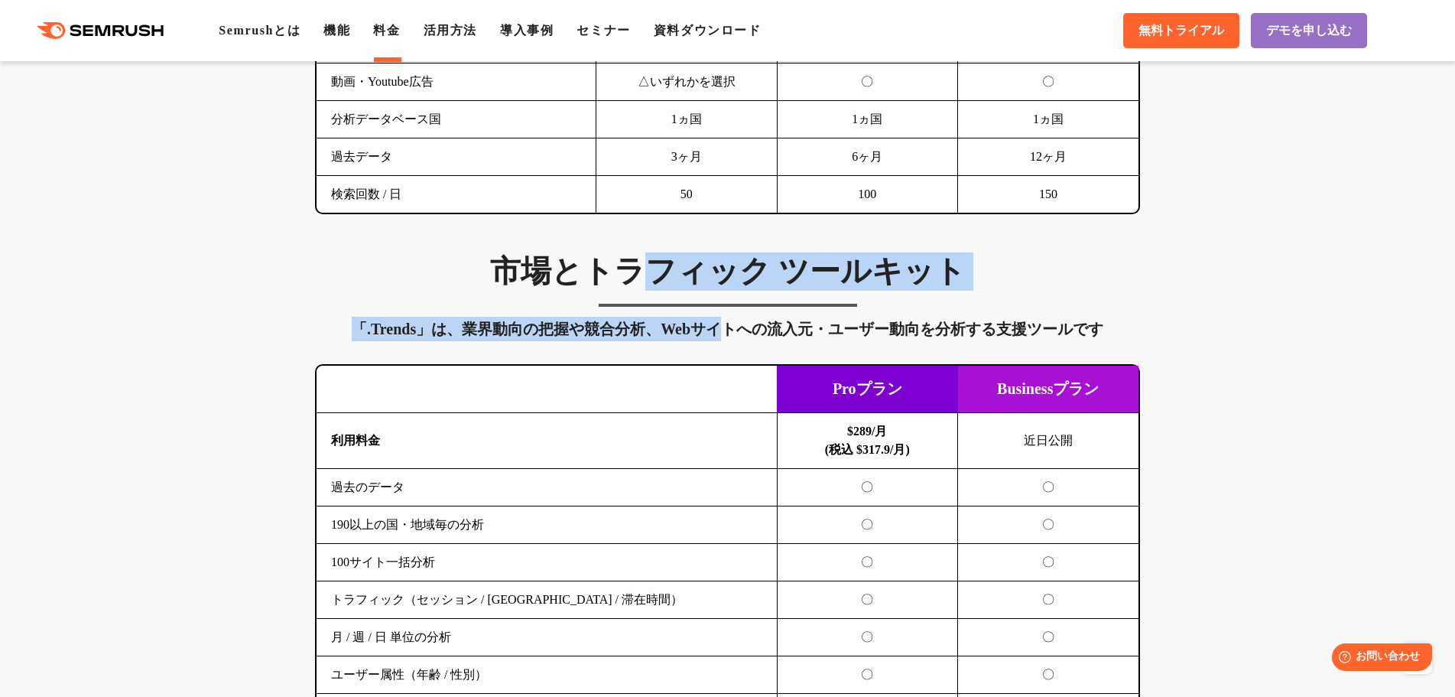
drag, startPoint x: 663, startPoint y: 275, endPoint x: 733, endPoint y: 320, distance: 83.2
click at [733, 320] on div "市場とトラフィック ツールキット 「.Trends」は、業界動向の把握や競合分析、Webサイトへの流入元・ユーザー動向を分析する支援ツールです 横にスワイプし…" at bounding box center [728, 510] width 856 height 517
click at [736, 322] on div "「.Trends」は、業界動向の把握や競合分析、Webサイトへの流入元・ユーザー動向を分析する支援ツールです" at bounding box center [727, 329] width 825 height 24
